Goal: Task Accomplishment & Management: Use online tool/utility

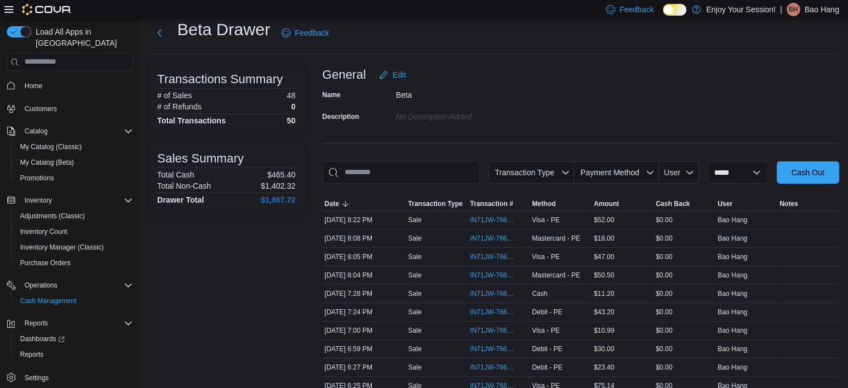
scroll to position [56, 0]
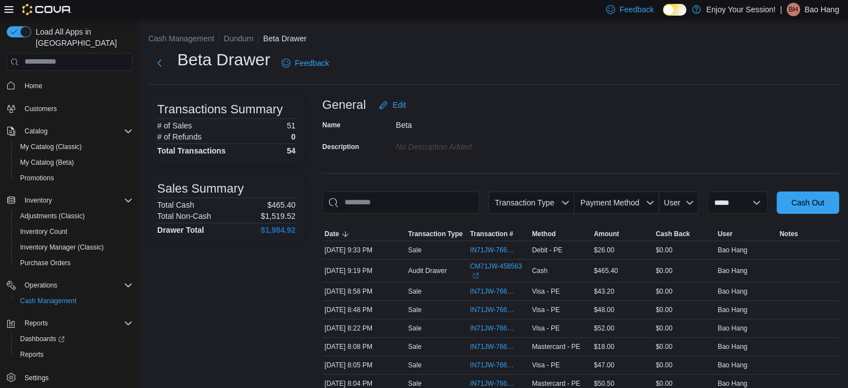
scroll to position [167, 0]
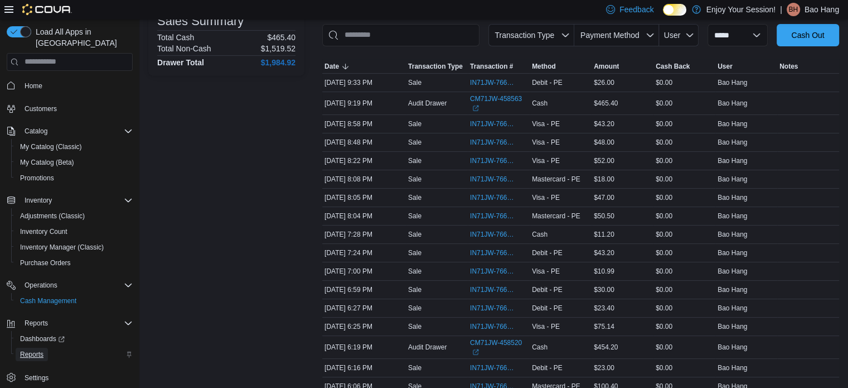
click at [47, 347] on link "Reports" at bounding box center [32, 353] width 32 height 13
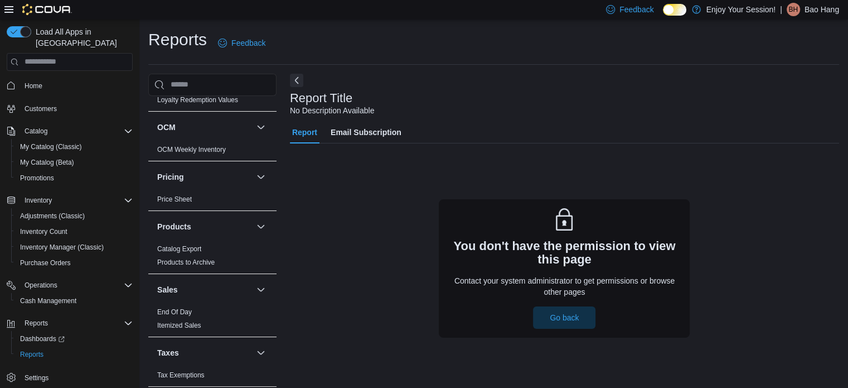
scroll to position [389, 0]
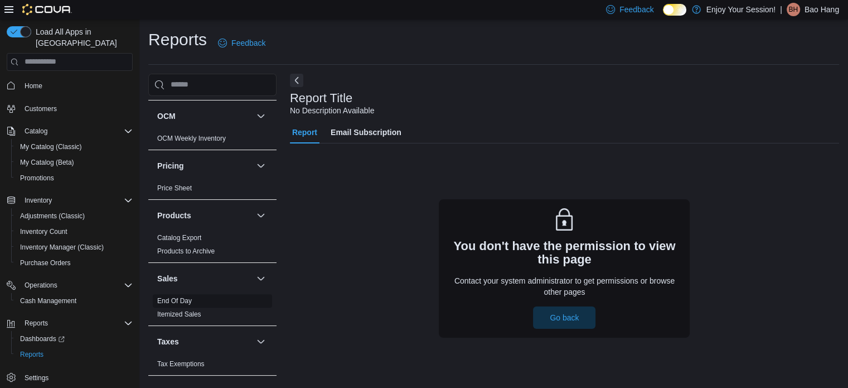
click at [187, 299] on link "End Of Day" at bounding box center [174, 301] width 35 height 8
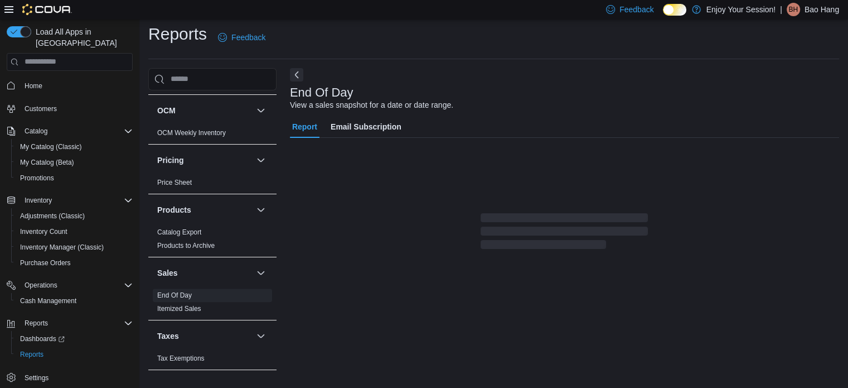
scroll to position [7, 0]
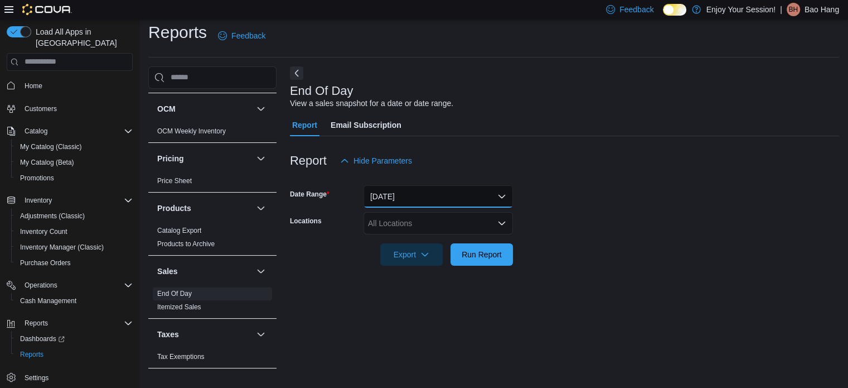
click at [417, 193] on button "[DATE]" at bounding box center [438, 196] width 149 height 22
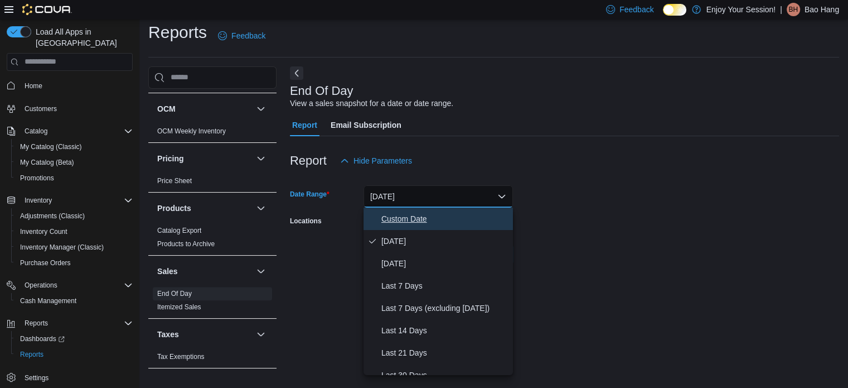
click at [419, 216] on span "Custom Date" at bounding box center [444, 218] width 127 height 13
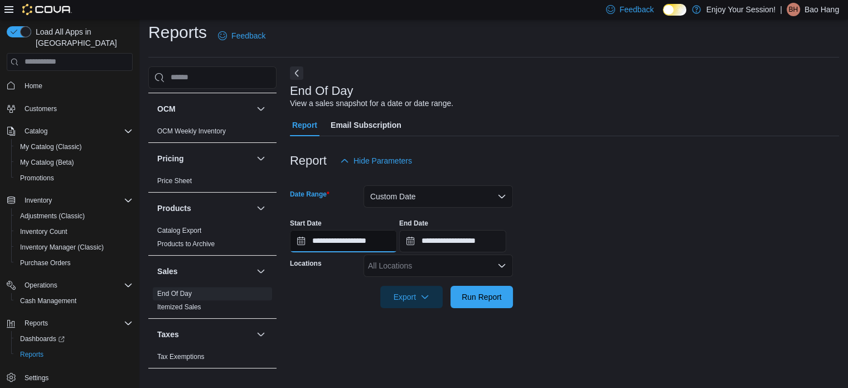
click at [358, 240] on input "**********" at bounding box center [343, 241] width 107 height 22
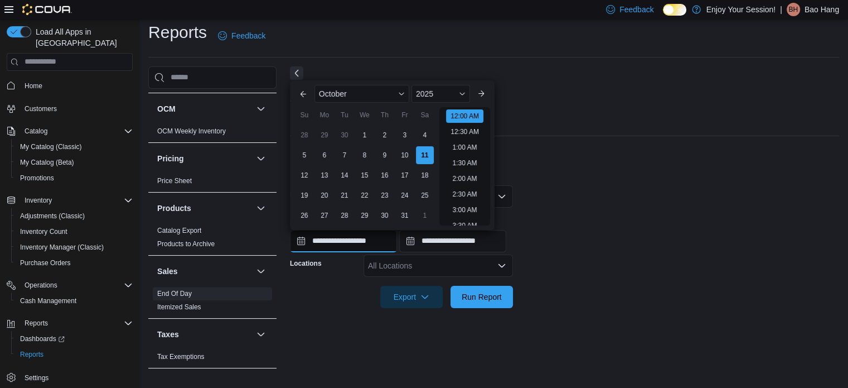
scroll to position [35, 0]
click at [371, 134] on div "1" at bounding box center [365, 135] width 20 height 20
type input "**********"
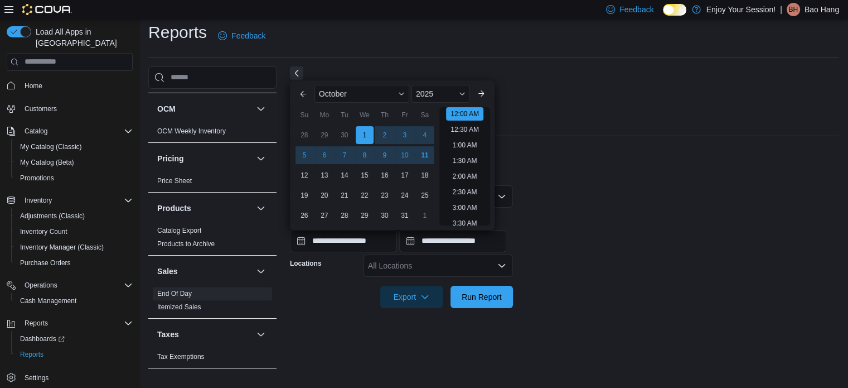
click at [676, 171] on div "Report Hide Parameters" at bounding box center [564, 160] width 549 height 22
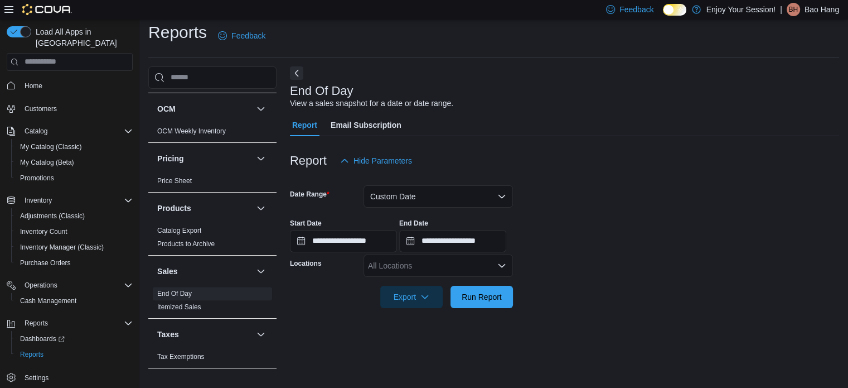
drag, startPoint x: 405, startPoint y: 280, endPoint x: 402, endPoint y: 274, distance: 7.5
click at [404, 280] on div at bounding box center [564, 281] width 549 height 9
click at [402, 274] on div "All Locations" at bounding box center [438, 265] width 149 height 22
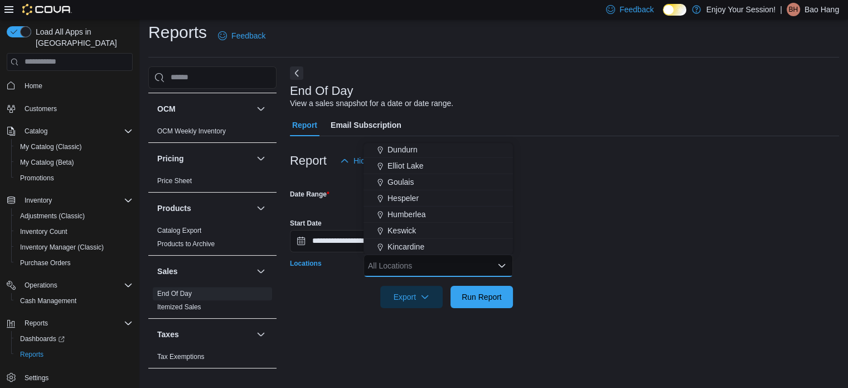
scroll to position [112, 0]
click at [412, 172] on span "Dundurn" at bounding box center [403, 168] width 30 height 11
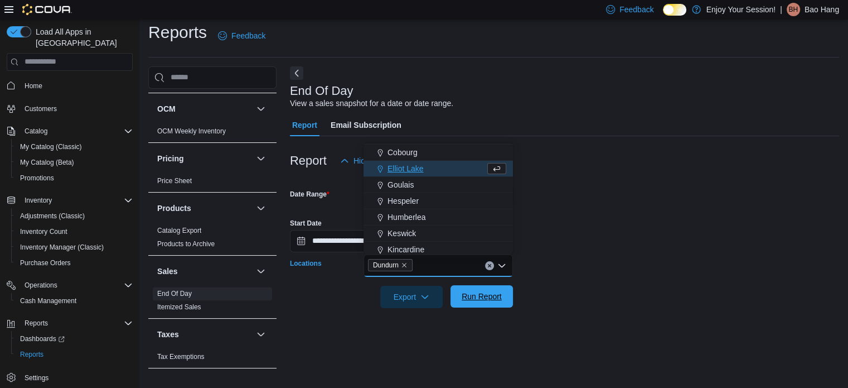
drag, startPoint x: 511, startPoint y: 294, endPoint x: 499, endPoint y: 294, distance: 11.7
click at [509, 294] on button "Run Report" at bounding box center [482, 296] width 62 height 22
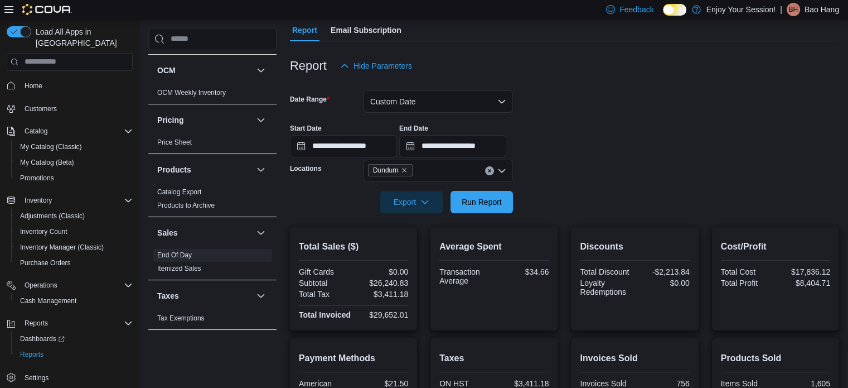
scroll to position [96, 0]
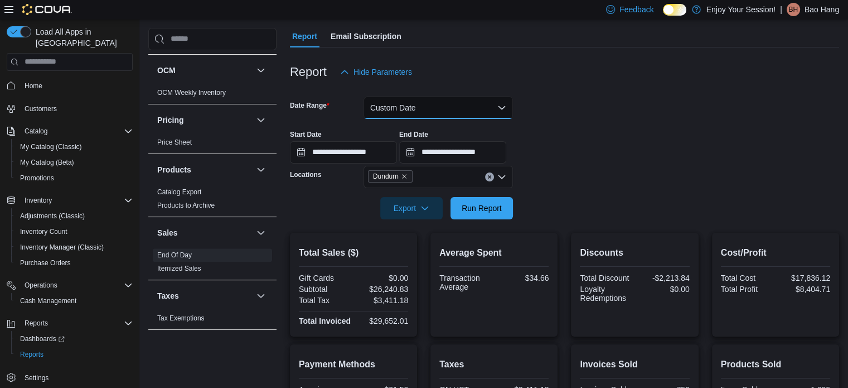
click at [432, 115] on button "Custom Date" at bounding box center [438, 107] width 149 height 22
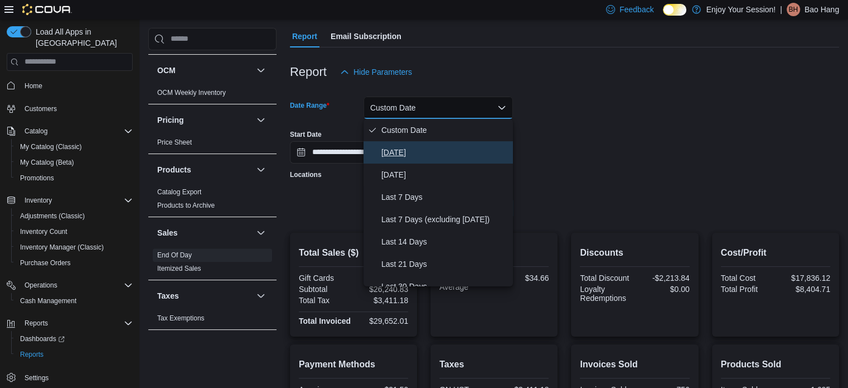
click at [421, 152] on span "[DATE]" at bounding box center [444, 152] width 127 height 13
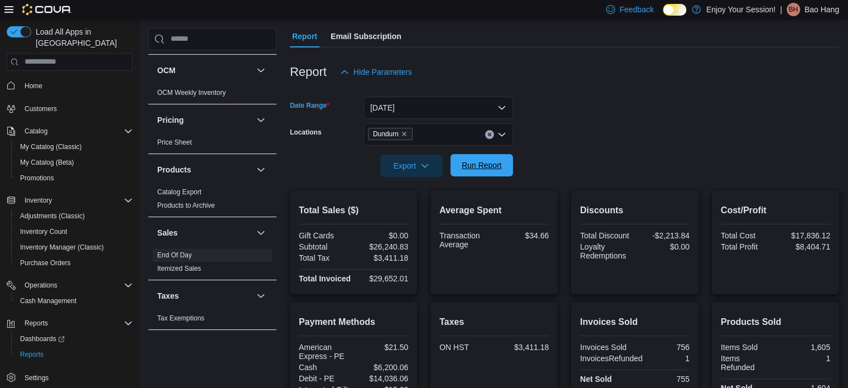
click at [490, 171] on span "Run Report" at bounding box center [481, 165] width 49 height 22
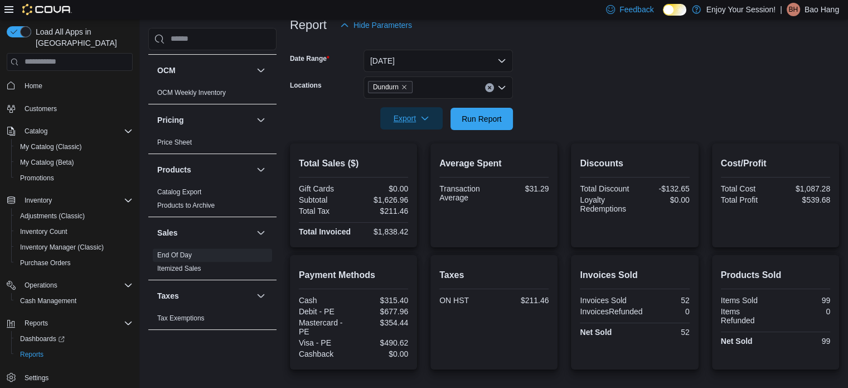
scroll to position [122, 0]
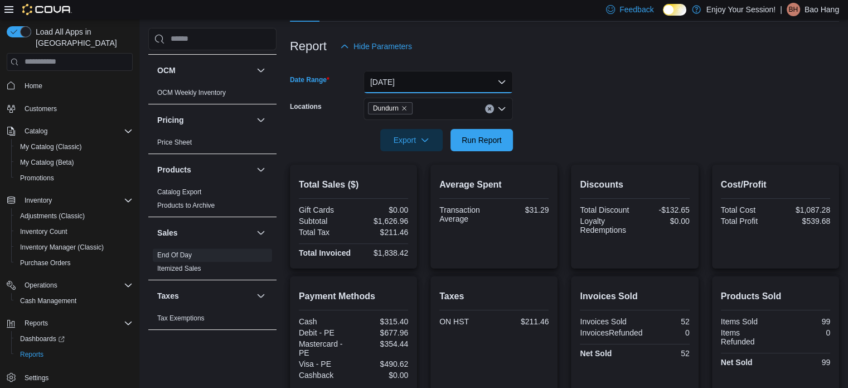
click at [402, 80] on button "[DATE]" at bounding box center [438, 82] width 149 height 22
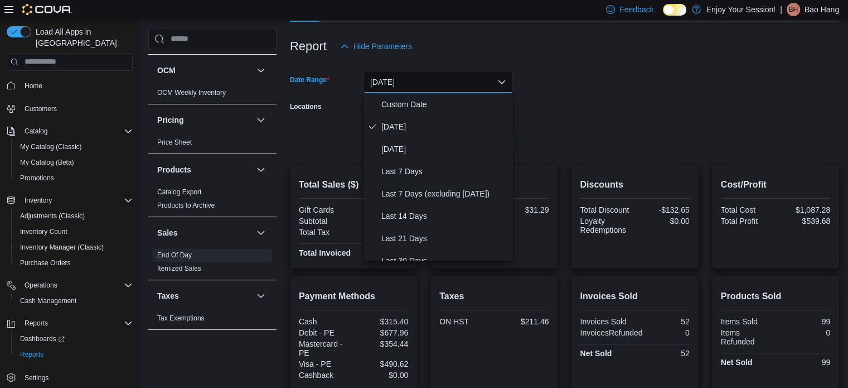
click at [558, 73] on form "Date Range [DATE] Locations Dundurn Export Run Report" at bounding box center [564, 104] width 549 height 94
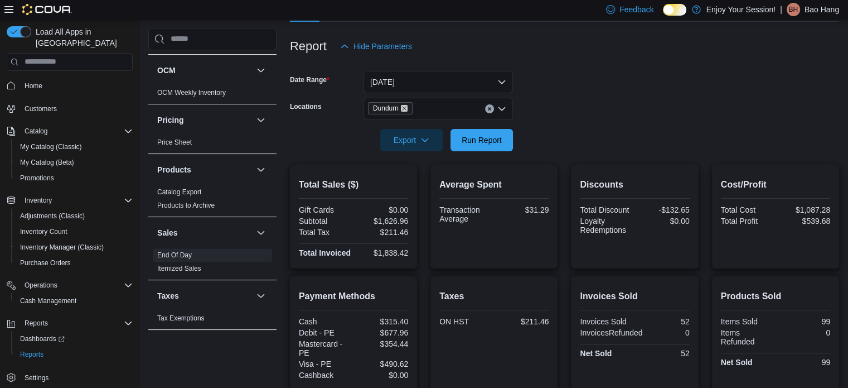
click at [406, 107] on icon "Remove Dundurn from selection in this group" at bounding box center [404, 108] width 4 height 4
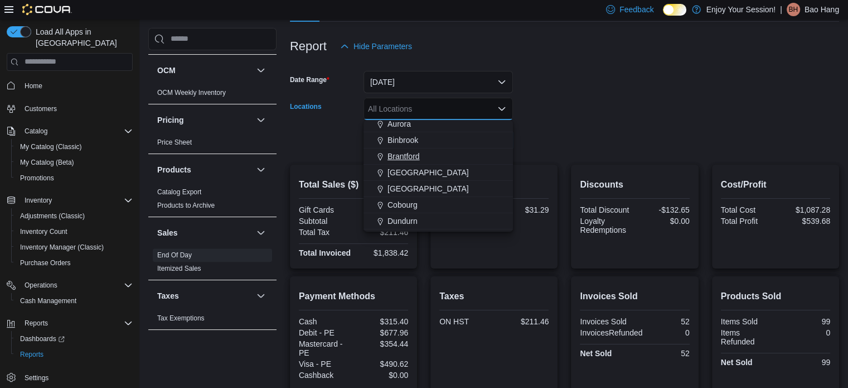
scroll to position [56, 0]
click at [417, 194] on button "Dundurn" at bounding box center [438, 202] width 149 height 16
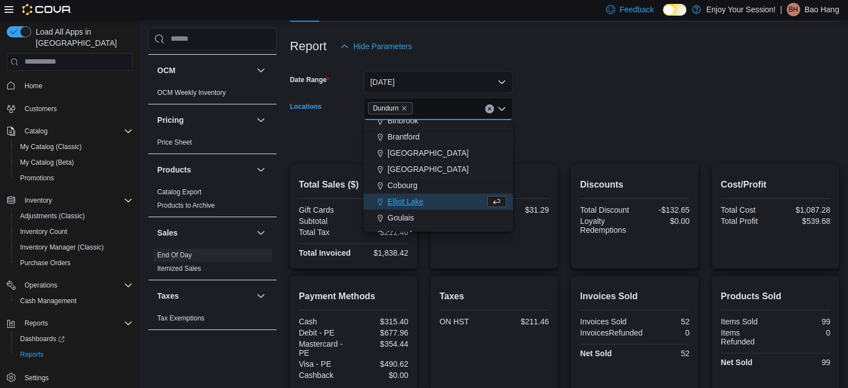
click at [591, 142] on form "Date Range [DATE] Locations [GEOGRAPHIC_DATA] Combo box. Selected. [GEOGRAPHIC_…" at bounding box center [564, 104] width 549 height 94
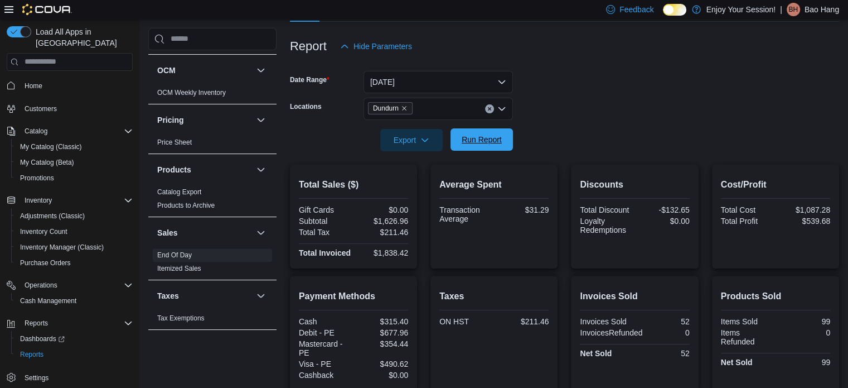
click at [468, 141] on span "Run Report" at bounding box center [482, 139] width 40 height 11
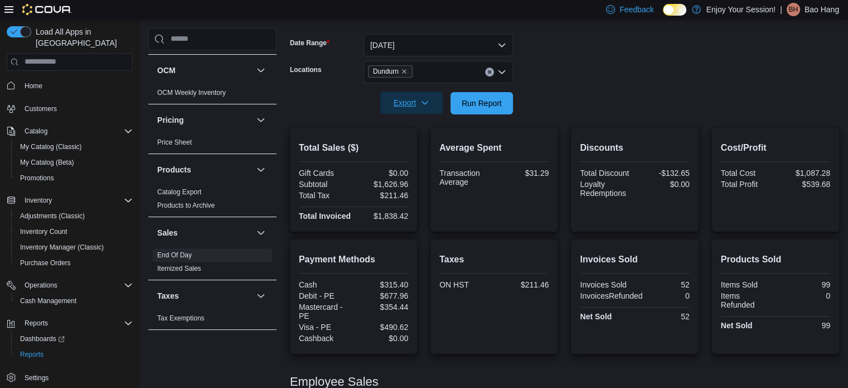
scroll to position [177, 0]
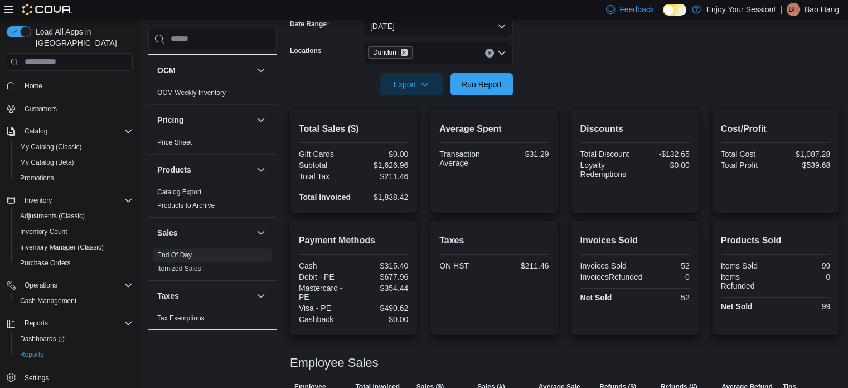
click at [405, 50] on icon "Remove Dundurn from selection in this group" at bounding box center [404, 52] width 7 height 7
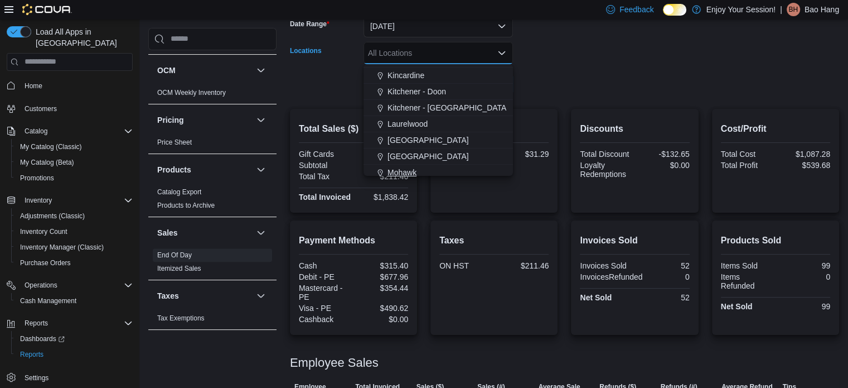
click at [410, 171] on span "Mohawk" at bounding box center [402, 172] width 29 height 11
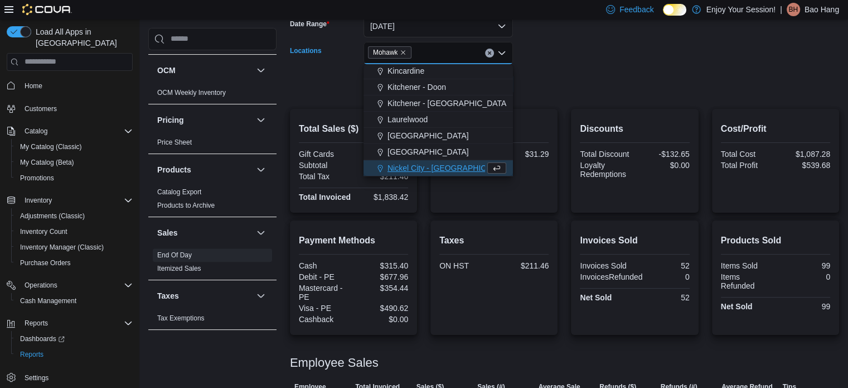
click at [577, 98] on div at bounding box center [564, 101] width 549 height 13
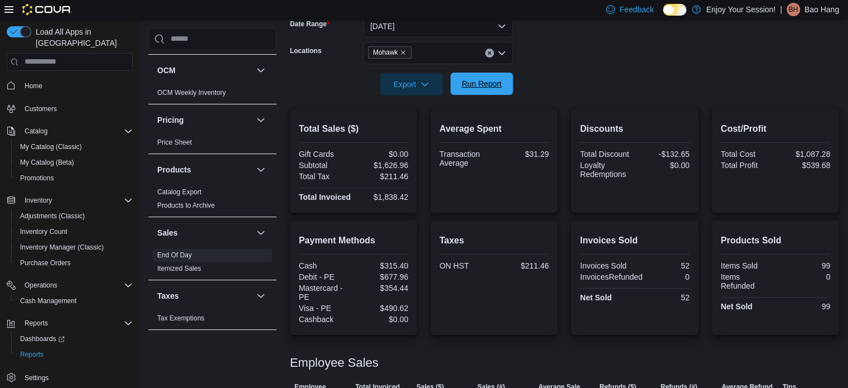
click at [470, 78] on span "Run Report" at bounding box center [481, 83] width 49 height 22
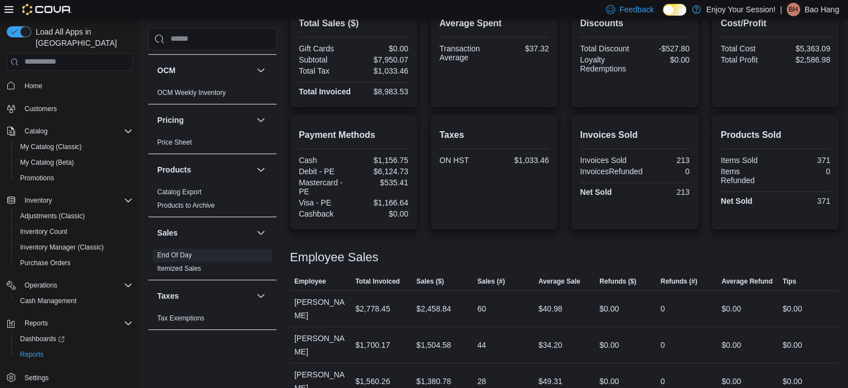
scroll to position [190, 0]
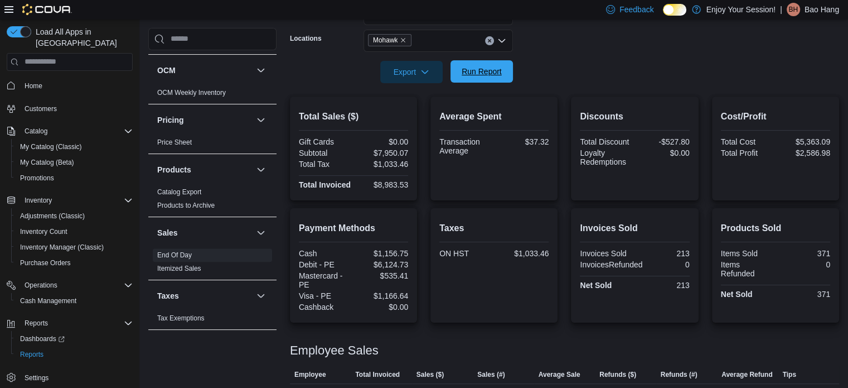
click at [485, 67] on span "Run Report" at bounding box center [482, 71] width 40 height 11
click at [491, 81] on span "Run Report" at bounding box center [481, 71] width 49 height 22
click at [492, 80] on span "Run Report" at bounding box center [481, 71] width 49 height 22
click at [480, 72] on span "Run Report" at bounding box center [482, 71] width 40 height 11
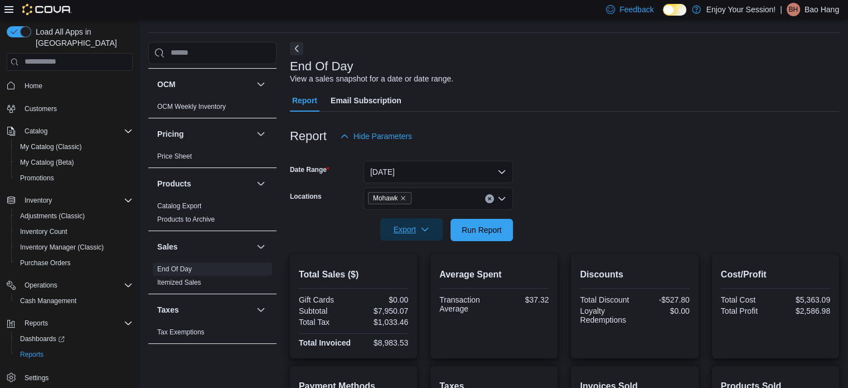
scroll to position [78, 0]
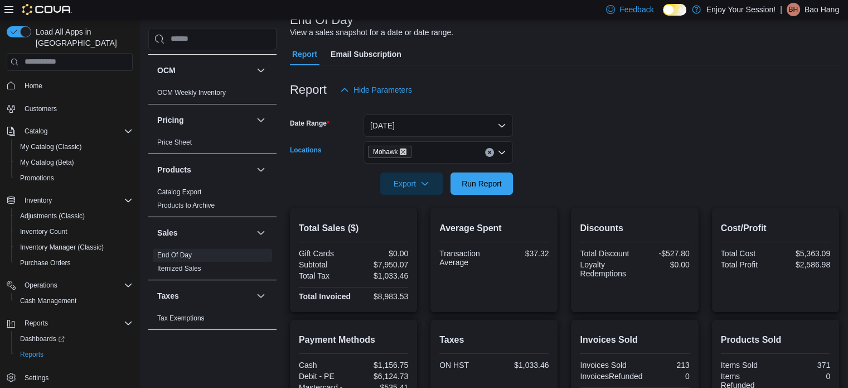
click at [402, 149] on icon "Remove Mohawk from selection in this group" at bounding box center [403, 151] width 7 height 7
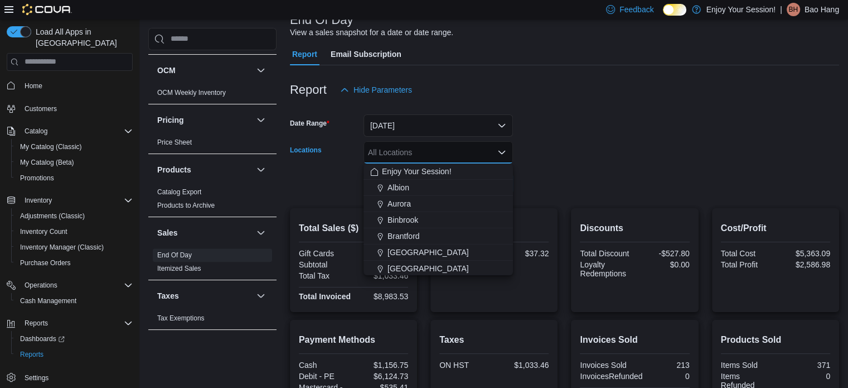
click at [606, 166] on div at bounding box center [564, 167] width 549 height 9
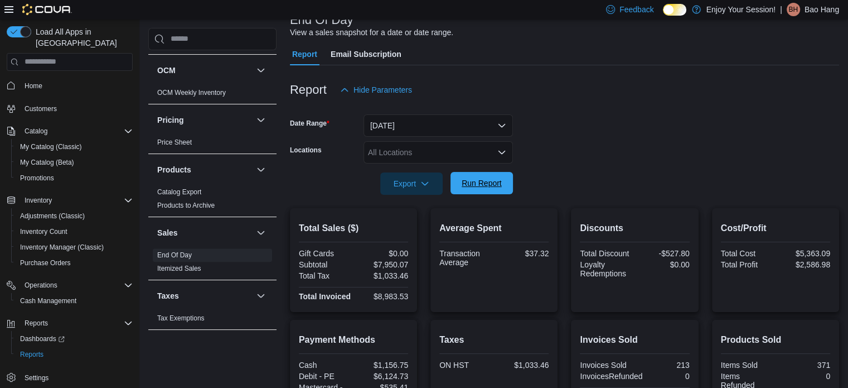
click at [482, 192] on span "Run Report" at bounding box center [481, 183] width 49 height 22
click at [486, 192] on span "Run Report" at bounding box center [481, 183] width 49 height 22
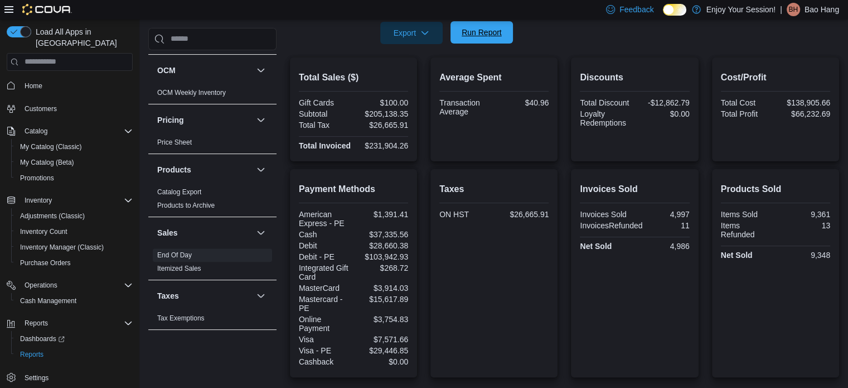
scroll to position [78, 0]
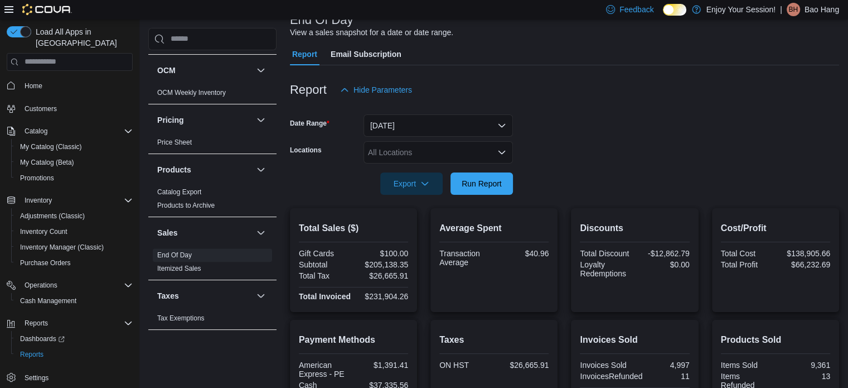
click at [424, 160] on div "All Locations" at bounding box center [438, 152] width 149 height 22
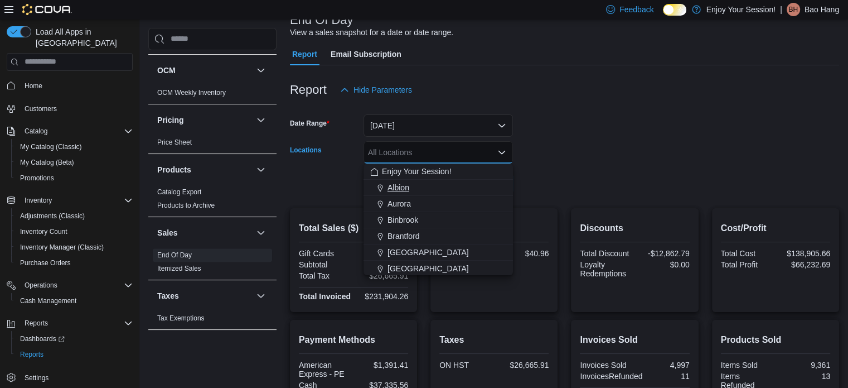
click at [423, 191] on div "Albion" at bounding box center [438, 187] width 136 height 11
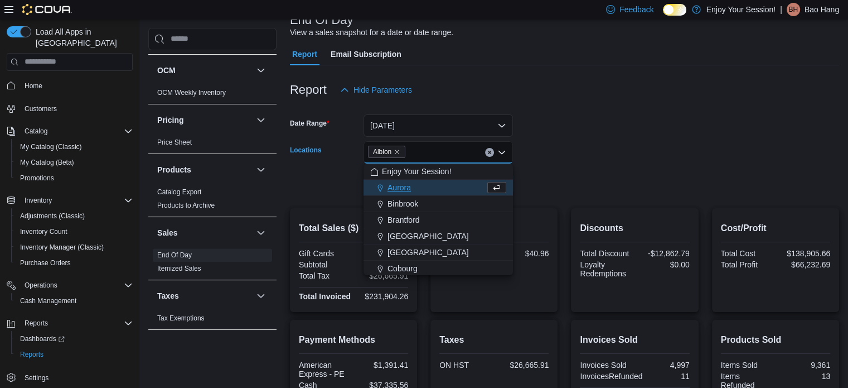
click at [423, 191] on div "Aurora" at bounding box center [427, 187] width 115 height 11
click at [400, 151] on icon "Remove Albion from selection in this group" at bounding box center [397, 151] width 7 height 7
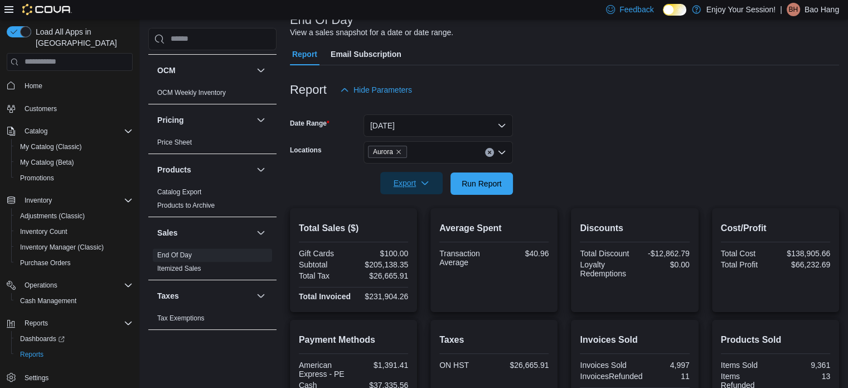
drag, startPoint x: 594, startPoint y: 161, endPoint x: 413, endPoint y: 187, distance: 183.0
click at [590, 161] on form "Date Range [DATE] Locations Aurora Export Run Report" at bounding box center [564, 148] width 549 height 94
click at [480, 182] on span "Run Report" at bounding box center [482, 182] width 40 height 11
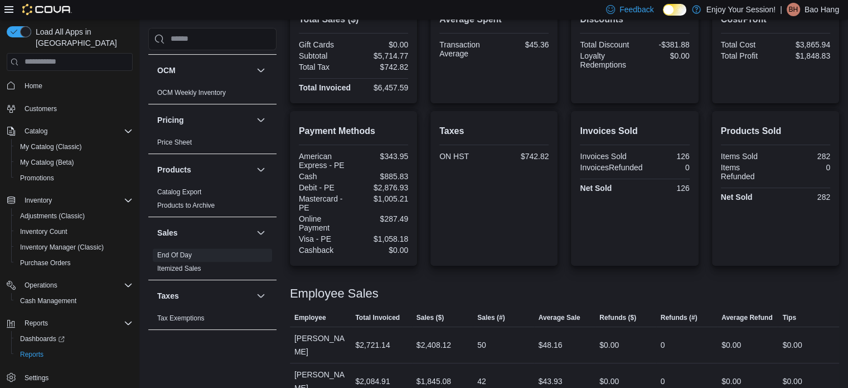
scroll to position [152, 0]
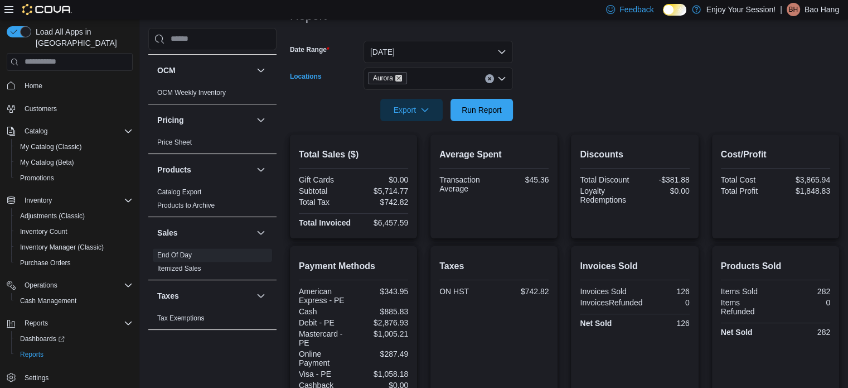
click at [399, 79] on icon "Remove Aurora from selection in this group" at bounding box center [398, 78] width 7 height 7
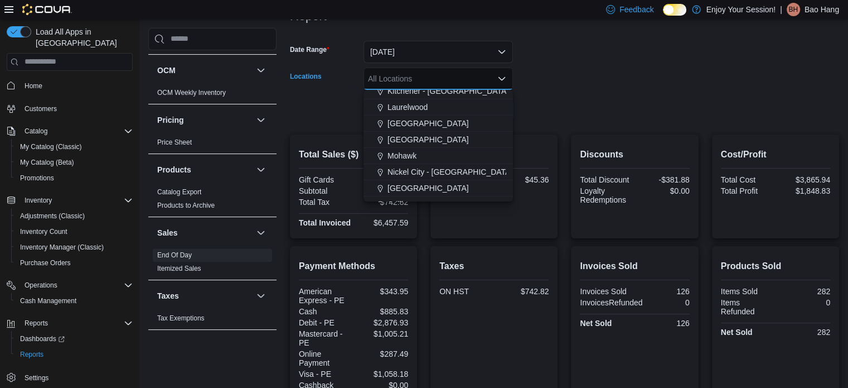
scroll to position [335, 0]
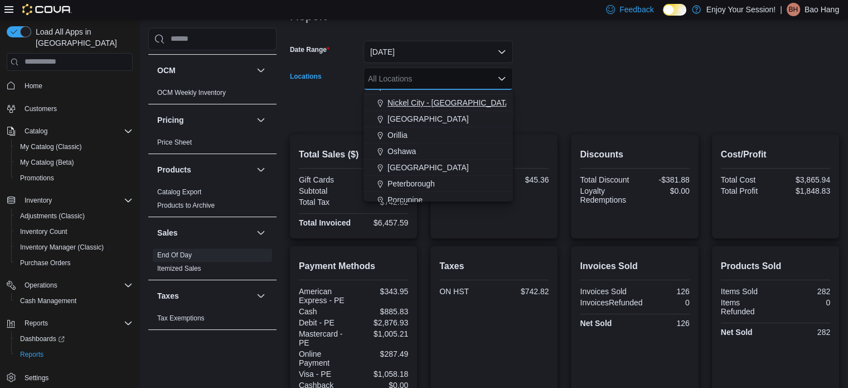
click at [431, 103] on span "Nickel City - [GEOGRAPHIC_DATA]" at bounding box center [450, 102] width 125 height 11
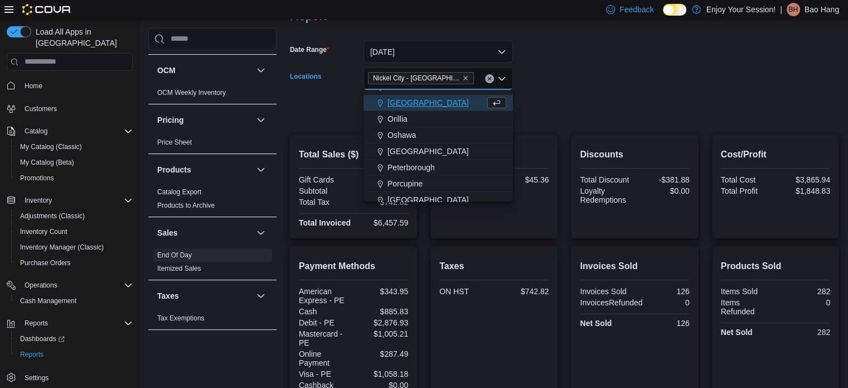
click at [626, 78] on form "Date Range [DATE] Locations [GEOGRAPHIC_DATA] - [GEOGRAPHIC_DATA] Combo box. Se…" at bounding box center [564, 74] width 549 height 94
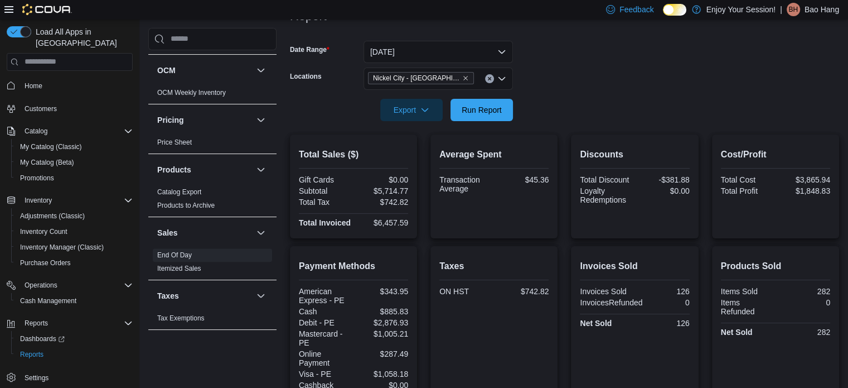
click at [453, 133] on div at bounding box center [564, 127] width 549 height 13
click at [478, 113] on span "Run Report" at bounding box center [482, 109] width 40 height 11
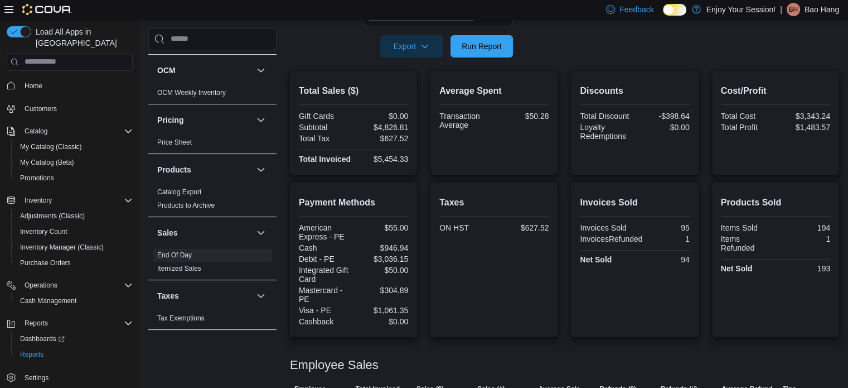
scroll to position [79, 0]
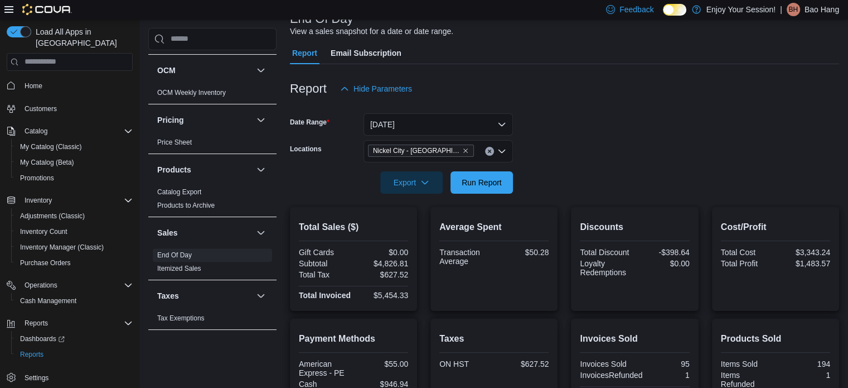
click at [446, 147] on span "Nickel City - [GEOGRAPHIC_DATA]" at bounding box center [421, 150] width 106 height 12
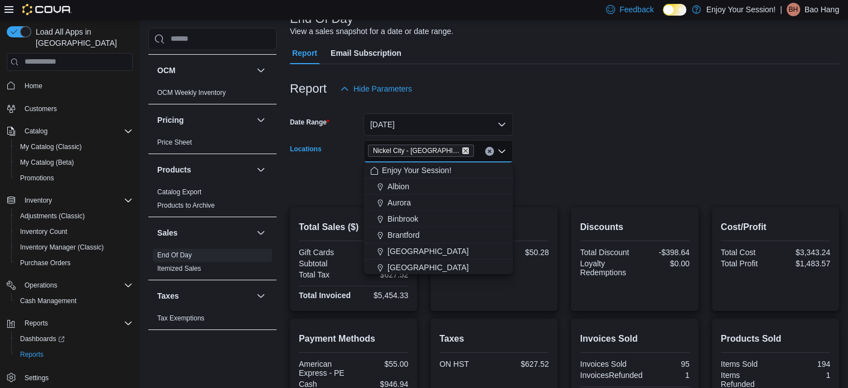
click at [462, 147] on icon "Remove Nickel City - Sudbury from selection in this group" at bounding box center [465, 150] width 7 height 7
click at [580, 160] on form "Date Range [DATE] Locations All Locations Combo box. Selected. Combo box input.…" at bounding box center [564, 147] width 549 height 94
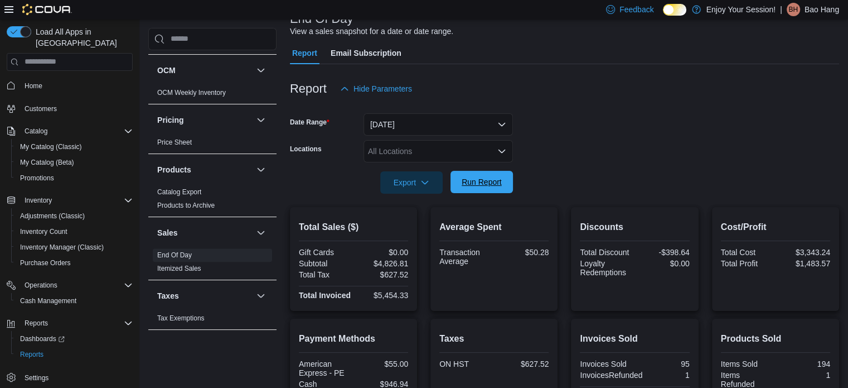
click at [466, 181] on span "Run Report" at bounding box center [482, 181] width 40 height 11
click at [470, 180] on span "Run Report" at bounding box center [482, 181] width 40 height 11
click at [483, 182] on span "Run Report" at bounding box center [482, 181] width 40 height 11
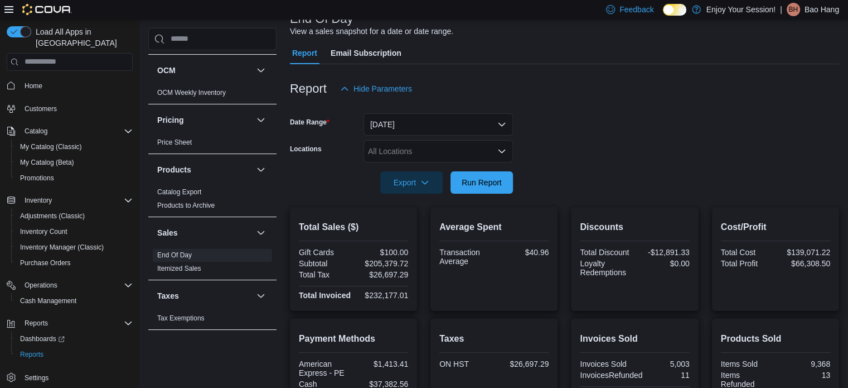
click at [633, 153] on form "Date Range [DATE] Locations All Locations Export Run Report" at bounding box center [564, 147] width 549 height 94
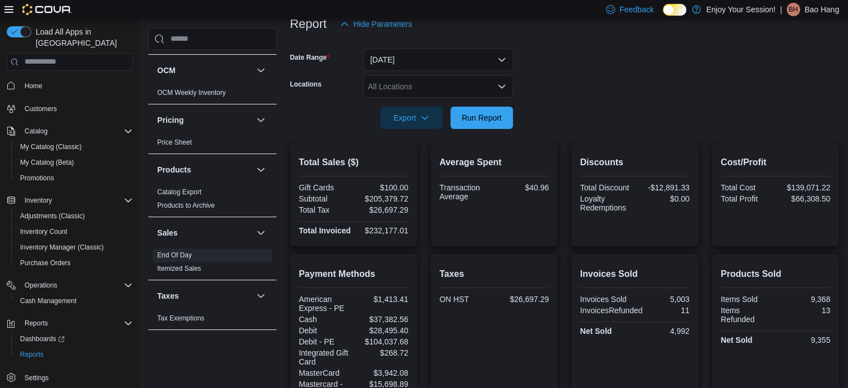
scroll to position [191, 0]
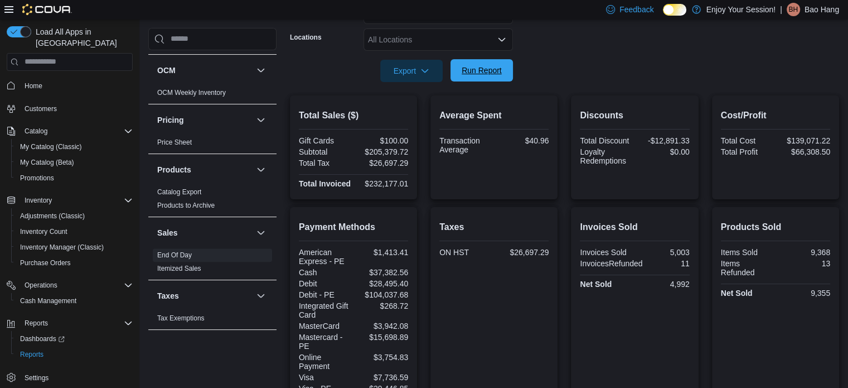
click at [475, 73] on span "Run Report" at bounding box center [482, 70] width 40 height 11
click at [485, 74] on span "Run Report" at bounding box center [482, 70] width 40 height 11
